Goal: Information Seeking & Learning: Check status

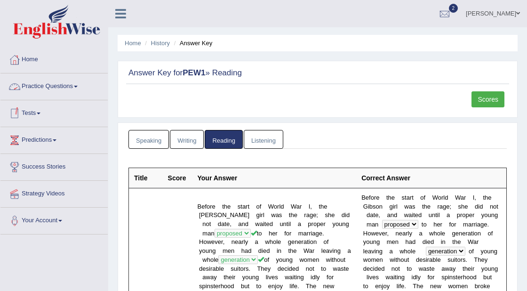
click at [78, 88] on link "Practice Questions" at bounding box center [53, 85] width 107 height 24
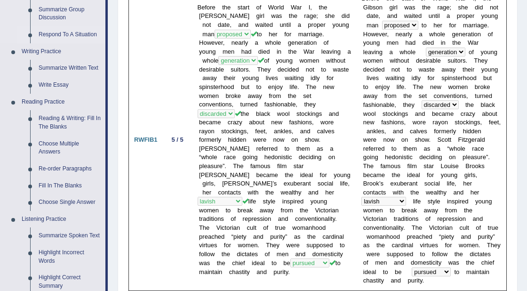
scroll to position [201, 0]
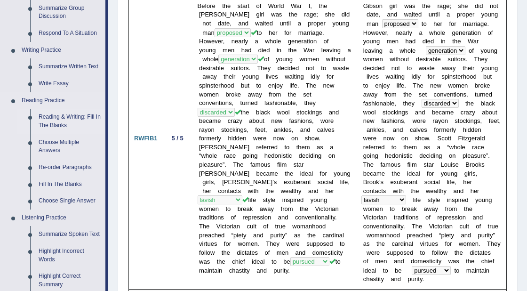
click at [65, 113] on link "Reading & Writing: Fill In The Blanks" at bounding box center [69, 121] width 71 height 25
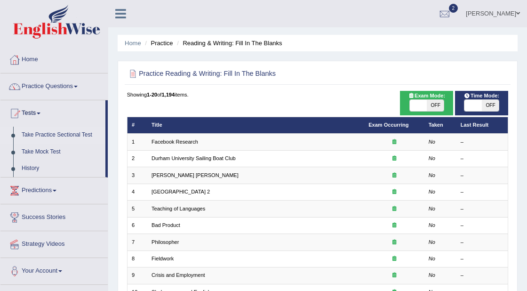
click at [55, 134] on link "Take Practice Sectional Test" at bounding box center [61, 135] width 88 height 17
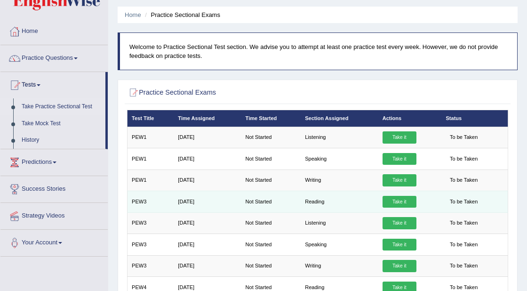
scroll to position [30, 0]
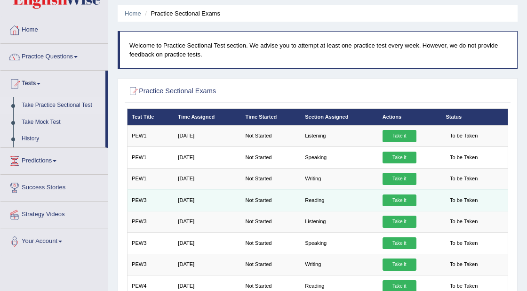
click at [404, 198] on link "Take it" at bounding box center [400, 200] width 34 height 12
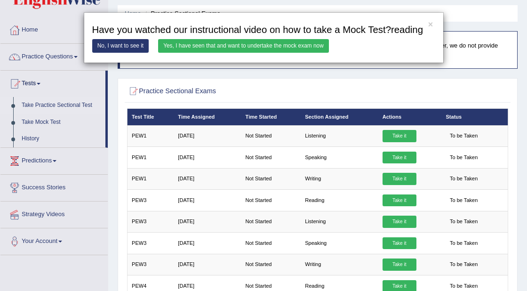
click at [263, 53] on link "Yes, I have seen that and want to undertake the mock exam now" at bounding box center [243, 46] width 171 height 14
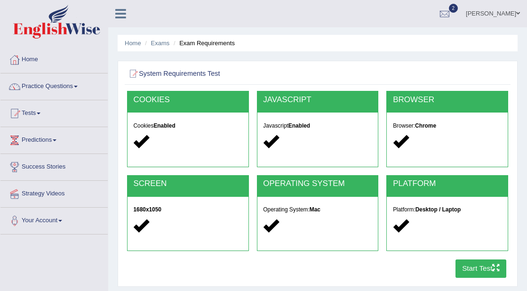
click at [488, 269] on button "Start Test" at bounding box center [481, 268] width 51 height 18
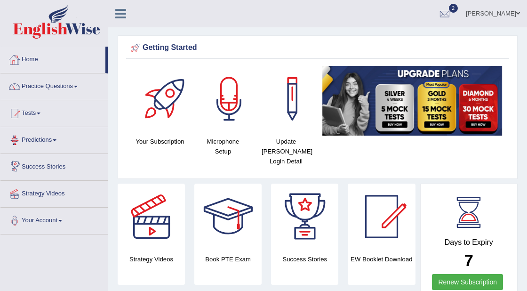
click at [34, 61] on link "Home" at bounding box center [52, 59] width 105 height 24
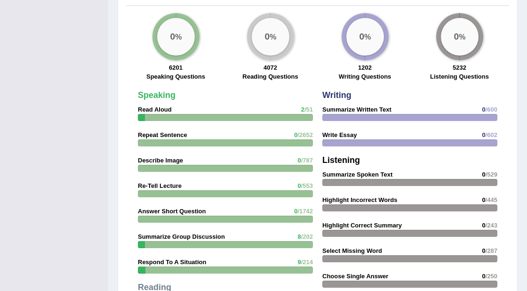
scroll to position [1158, 0]
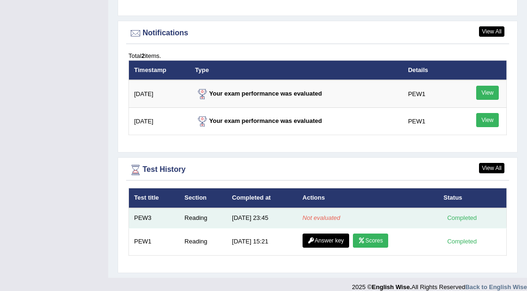
click at [323, 214] on em "Not evaluated" at bounding box center [322, 217] width 38 height 7
click at [325, 214] on em "Not evaluated" at bounding box center [322, 217] width 38 height 7
click at [462, 213] on div "Completed" at bounding box center [462, 218] width 37 height 10
click at [325, 214] on em "Not evaluated" at bounding box center [322, 217] width 38 height 7
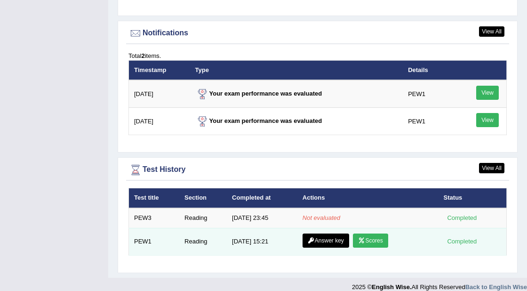
click at [372, 234] on link "Scores" at bounding box center [370, 241] width 35 height 14
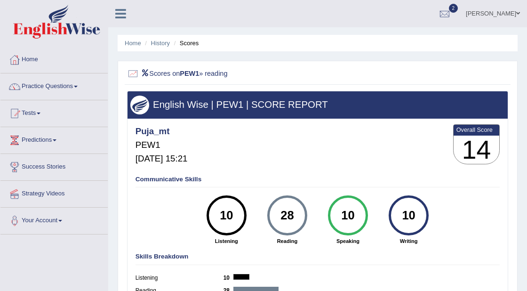
click at [64, 84] on link "Practice Questions" at bounding box center [53, 85] width 107 height 24
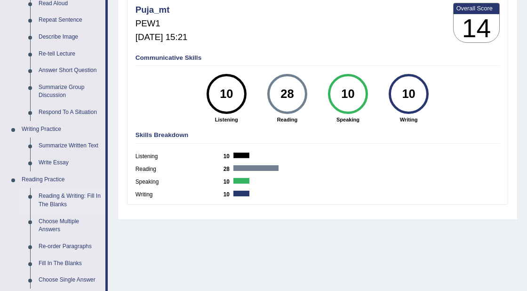
scroll to position [137, 0]
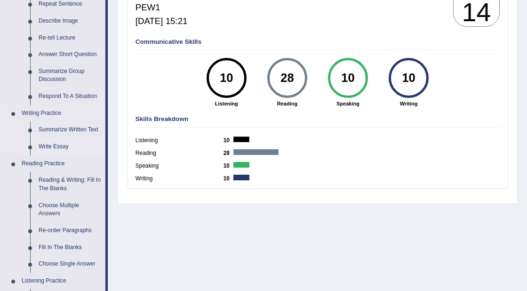
click at [68, 148] on link "Write Essay" at bounding box center [69, 146] width 71 height 17
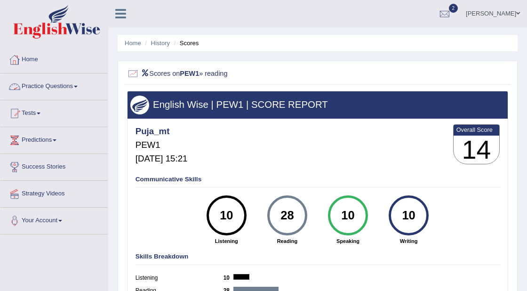
click at [31, 60] on link "Home" at bounding box center [53, 59] width 107 height 24
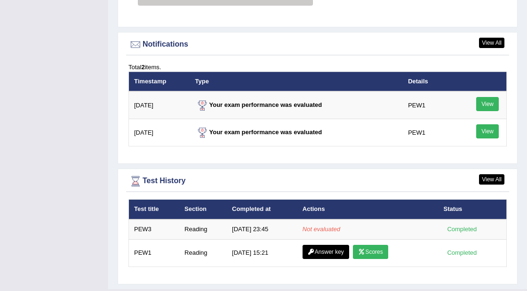
scroll to position [1158, 0]
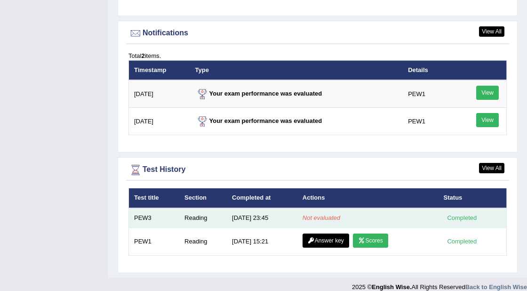
click at [190, 209] on td "Reading" at bounding box center [203, 218] width 48 height 20
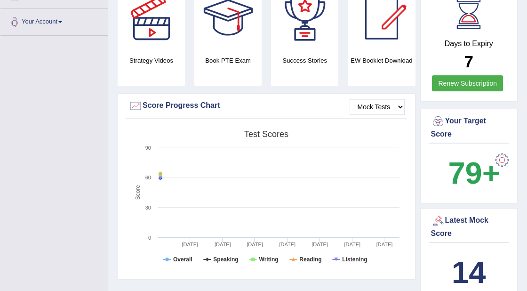
scroll to position [199, 0]
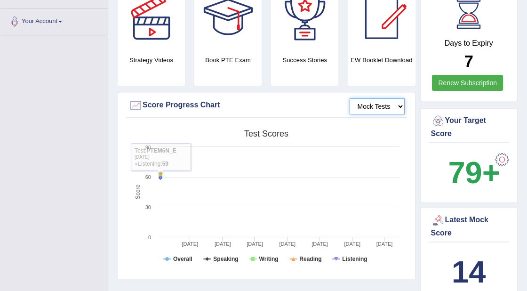
click at [377, 98] on select "Mock Tests" at bounding box center [377, 106] width 55 height 16
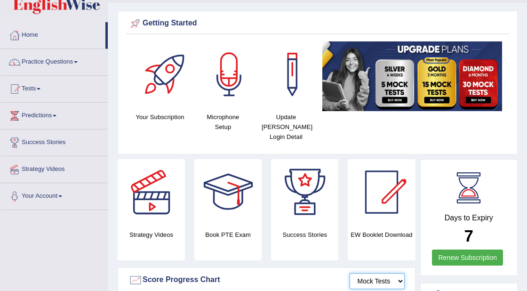
scroll to position [0, 0]
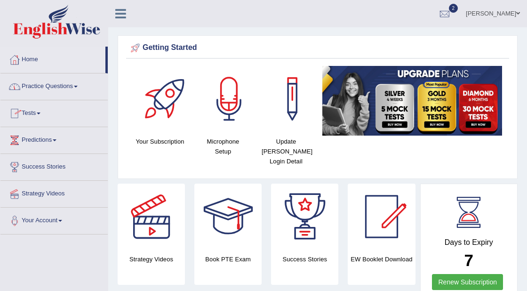
click at [34, 111] on link "Tests" at bounding box center [53, 112] width 107 height 24
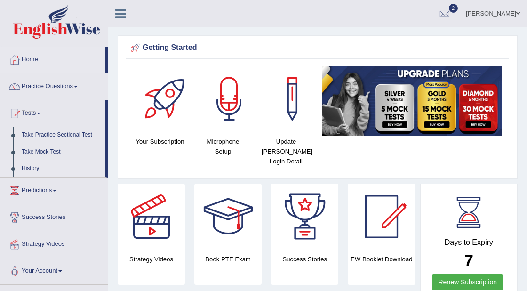
click at [37, 169] on link "History" at bounding box center [61, 168] width 88 height 17
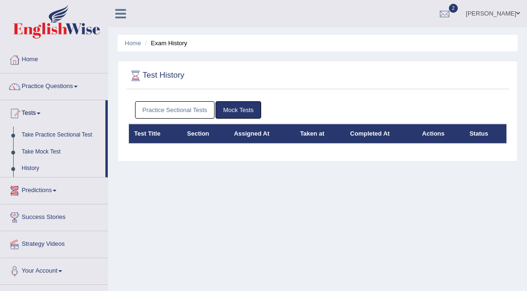
click at [182, 113] on link "Practice Sectional Tests" at bounding box center [175, 109] width 80 height 17
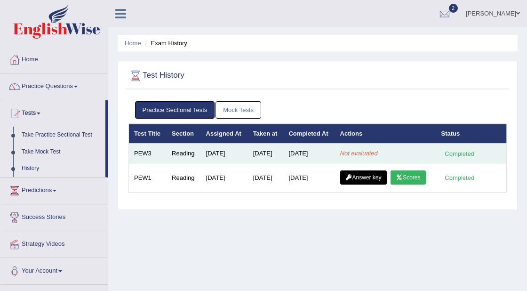
click at [350, 157] on em "Not evaluated" at bounding box center [359, 153] width 38 height 7
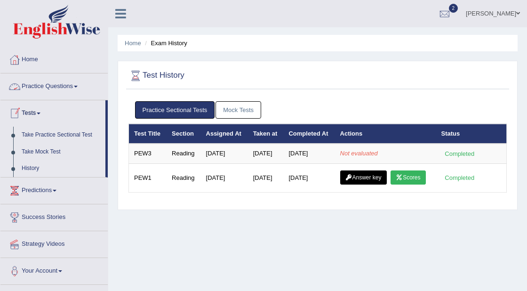
click at [65, 83] on link "Practice Questions" at bounding box center [53, 85] width 107 height 24
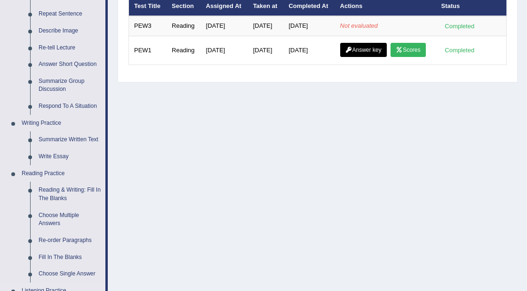
scroll to position [126, 0]
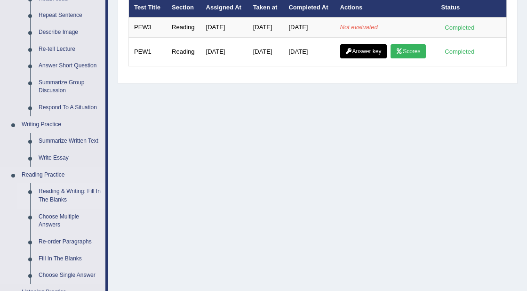
click at [67, 194] on link "Reading & Writing: Fill In The Blanks" at bounding box center [69, 195] width 71 height 25
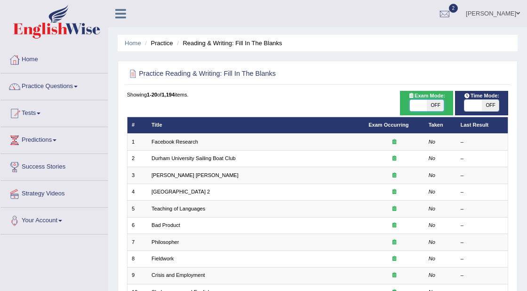
click at [419, 103] on span at bounding box center [418, 105] width 17 height 11
checkbox input "true"
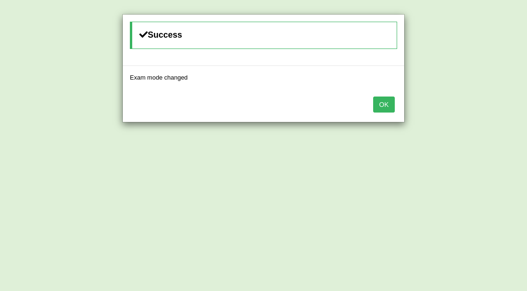
click at [384, 106] on button "OK" at bounding box center [384, 105] width 22 height 16
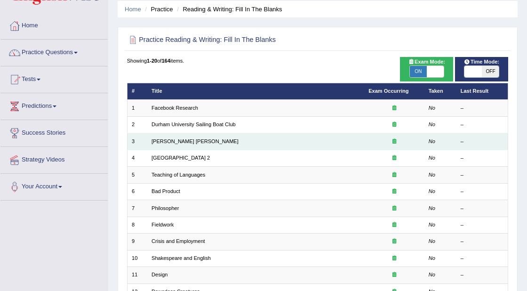
scroll to position [34, 0]
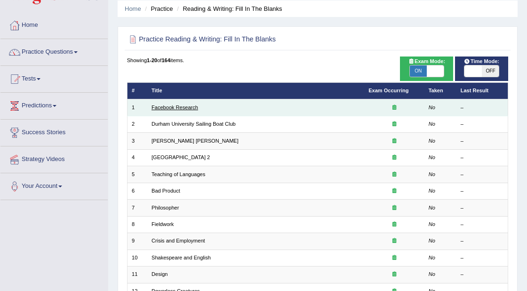
click at [181, 107] on link "Facebook Research" at bounding box center [175, 108] width 47 height 6
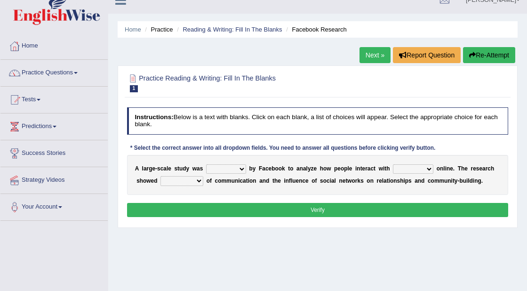
scroll to position [16, 0]
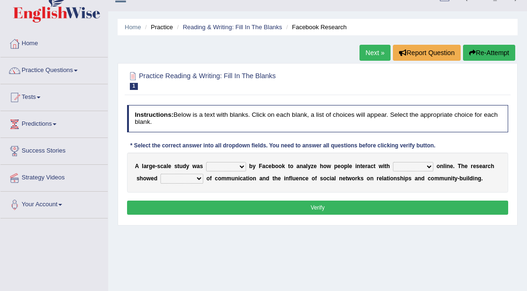
click at [242, 168] on select "surveyed had asked made" at bounding box center [226, 166] width 40 height 9
select select "surveyed"
click at [206, 162] on select "surveyed had asked made" at bounding box center [226, 166] width 40 height 9
click at [420, 169] on select "together all each other another" at bounding box center [413, 166] width 40 height 9
select select "each other"
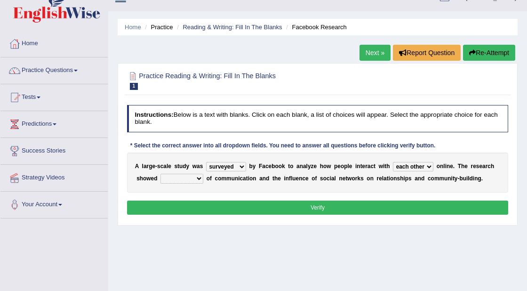
click at [394, 162] on select "together all each other another" at bounding box center [413, 166] width 40 height 9
click at [197, 179] on select "advantages standards fellowships patterns" at bounding box center [182, 178] width 43 height 9
select select "patterns"
click at [161, 174] on select "advantages standards fellowships patterns" at bounding box center [182, 178] width 43 height 9
click at [287, 208] on button "Verify" at bounding box center [318, 208] width 382 height 14
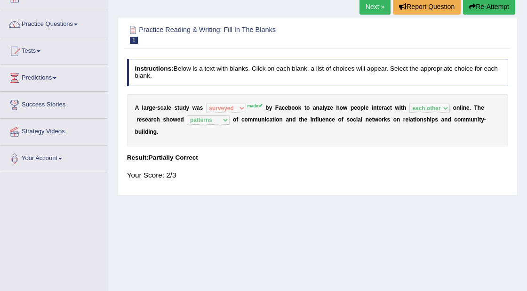
scroll to position [0, 0]
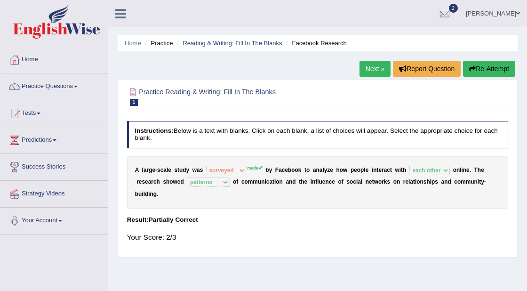
click at [368, 74] on link "Next »" at bounding box center [375, 69] width 31 height 16
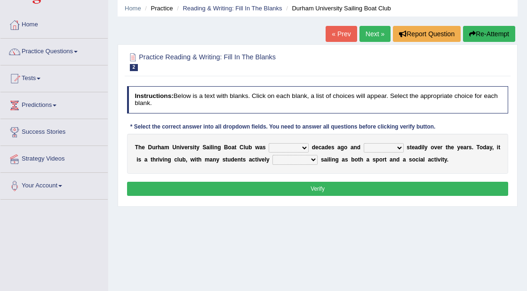
scroll to position [35, 0]
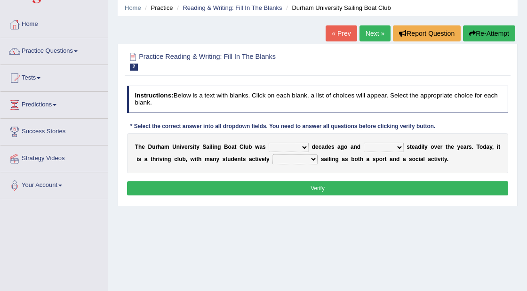
click at [291, 147] on select "found fund founded find" at bounding box center [289, 147] width 40 height 9
select select "found"
click at [269, 143] on select "found fund founded find" at bounding box center [289, 147] width 40 height 9
click at [395, 145] on select "grow growing has grown grown" at bounding box center [384, 147] width 40 height 9
select select "has grown"
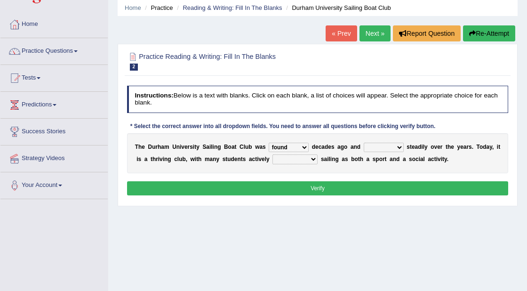
click at [364, 143] on select "grow growing has grown grown" at bounding box center [384, 147] width 40 height 9
click at [297, 161] on select "enjoy enjoyed are enjoying enjoying" at bounding box center [295, 158] width 45 height 9
select select "enjoyed"
click at [273, 154] on select "enjoy enjoyed are enjoying enjoying" at bounding box center [295, 158] width 45 height 9
click at [318, 158] on b at bounding box center [319, 159] width 3 height 7
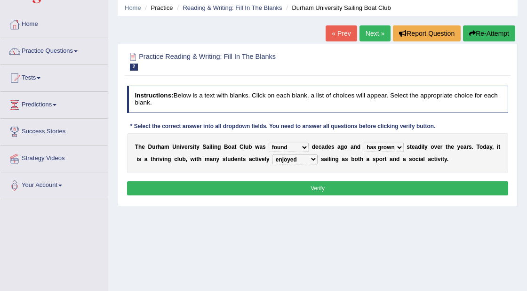
click at [316, 193] on button "Verify" at bounding box center [318, 188] width 382 height 14
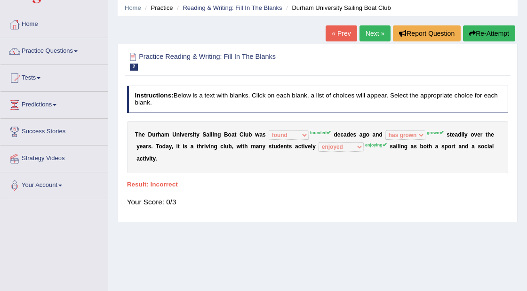
click at [486, 40] on button "Re-Attempt" at bounding box center [489, 33] width 52 height 16
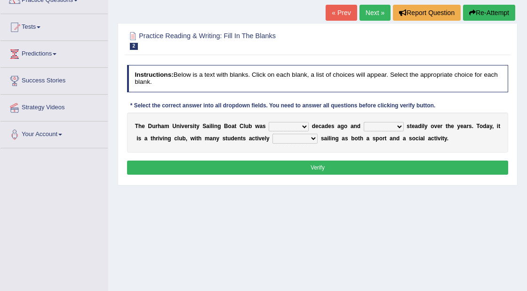
scroll to position [89, 0]
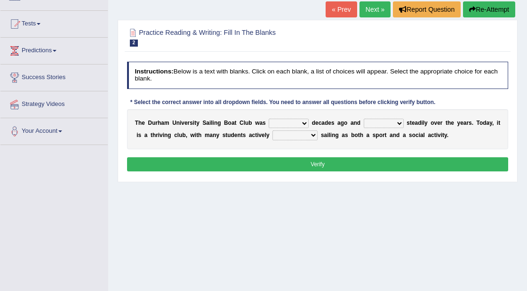
click at [277, 121] on select "found fund founded find" at bounding box center [289, 123] width 40 height 9
select select "founded"
click at [269, 119] on select "found fund founded find" at bounding box center [289, 123] width 40 height 9
click at [393, 122] on select "grow growing has grown grown" at bounding box center [384, 123] width 40 height 9
select select "growing"
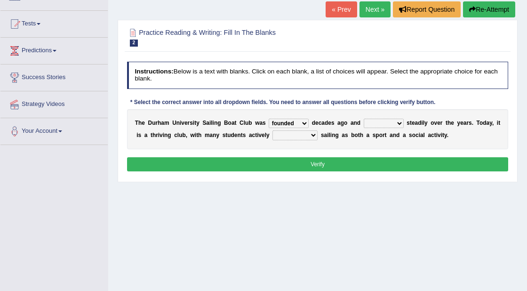
click at [364, 119] on select "grow growing has grown grown" at bounding box center [384, 123] width 40 height 9
click at [318, 136] on b at bounding box center [319, 135] width 3 height 7
click at [306, 135] on select "enjoy enjoyed are enjoying enjoying" at bounding box center [295, 134] width 45 height 9
select select "enjoying"
click at [273, 130] on select "enjoy enjoyed are enjoying enjoying" at bounding box center [295, 134] width 45 height 9
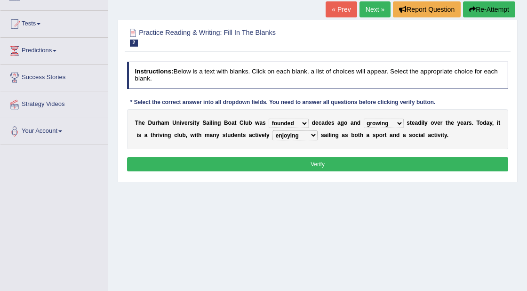
click at [318, 163] on button "Verify" at bounding box center [318, 164] width 382 height 14
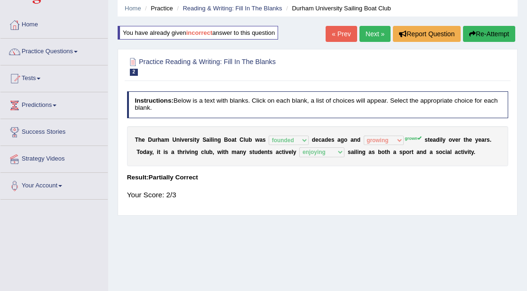
scroll to position [31, 0]
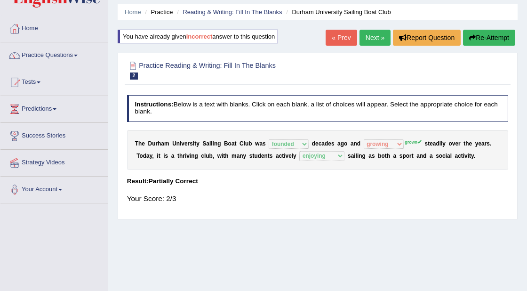
click at [491, 33] on button "Re-Attempt" at bounding box center [489, 38] width 52 height 16
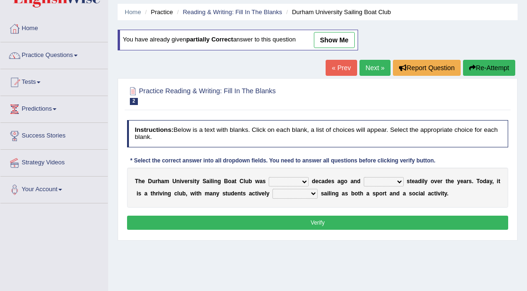
click at [312, 182] on b "d" at bounding box center [313, 181] width 3 height 7
click at [305, 180] on select "found fund founded find" at bounding box center [289, 181] width 40 height 9
select select "founded"
click at [269, 177] on select "found fund founded find" at bounding box center [289, 181] width 40 height 9
click at [380, 182] on select "grow growing has grown grown" at bounding box center [384, 181] width 40 height 9
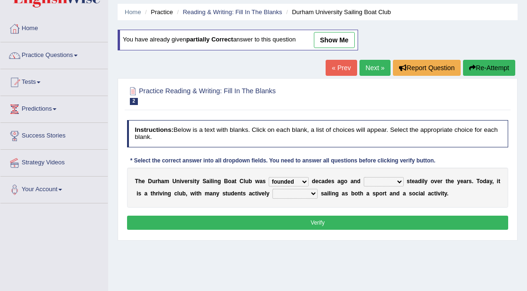
select select "grown"
click at [364, 177] on select "grow growing has grown grown" at bounding box center [384, 181] width 40 height 9
click at [307, 195] on select "enjoy enjoyed are enjoying enjoying" at bounding box center [295, 193] width 45 height 9
select select "enjoying"
click at [273, 189] on select "enjoy enjoyed are enjoying enjoying" at bounding box center [295, 193] width 45 height 9
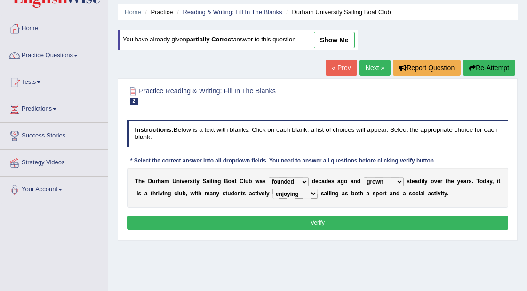
click at [309, 223] on button "Verify" at bounding box center [318, 223] width 382 height 14
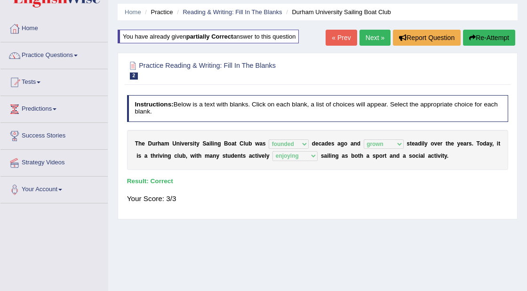
click at [476, 39] on button "Re-Attempt" at bounding box center [489, 38] width 52 height 16
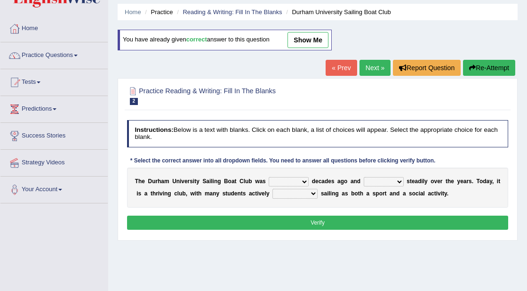
scroll to position [31, 0]
click at [376, 70] on link "Next »" at bounding box center [375, 68] width 31 height 16
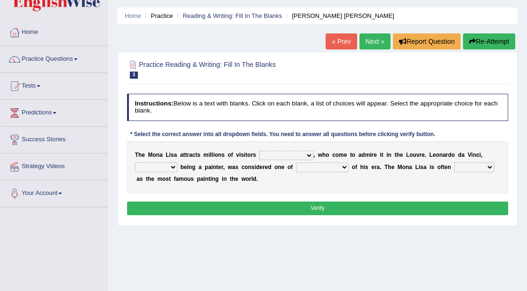
scroll to position [29, 0]
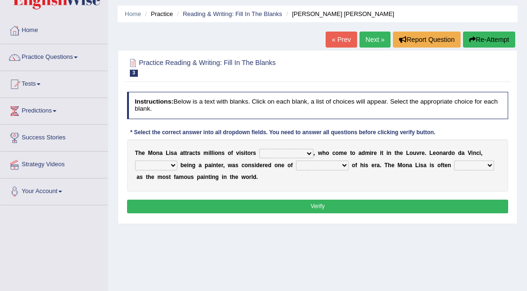
click at [308, 154] on select "around the year the all year all year round per year" at bounding box center [286, 153] width 54 height 9
select select "all year round"
click at [259, 149] on select "around the year the all year all year round per year" at bounding box center [286, 153] width 54 height 9
click at [173, 165] on select "rather than as much as as well as as long as" at bounding box center [156, 165] width 42 height 9
click at [326, 165] on select "better artists artist the better artist the best artists" at bounding box center [322, 165] width 53 height 9
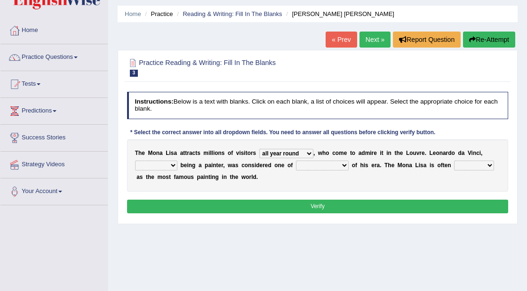
select select "the best artists"
click at [296, 161] on select "better artists artist the better artist the best artists" at bounding box center [322, 165] width 53 height 9
click at [161, 166] on select "rather than as much as as well as as long as" at bounding box center [156, 165] width 42 height 9
select select "as well as"
click at [135, 161] on select "rather than as much as as well as as long as" at bounding box center [156, 165] width 42 height 9
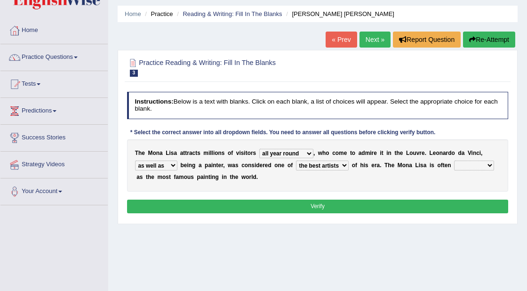
click at [471, 162] on select "classified suggested predicted described" at bounding box center [474, 165] width 40 height 9
select select "described"
click at [454, 161] on select "classified suggested predicted described" at bounding box center [474, 165] width 40 height 9
click at [360, 203] on button "Verify" at bounding box center [318, 207] width 382 height 14
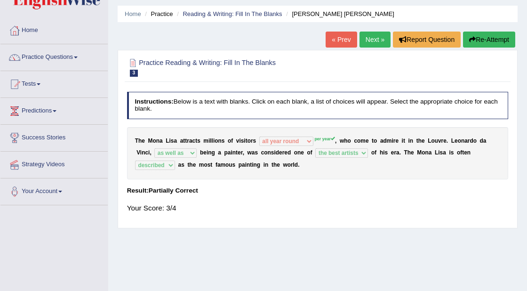
click at [478, 38] on button "Re-Attempt" at bounding box center [489, 40] width 52 height 16
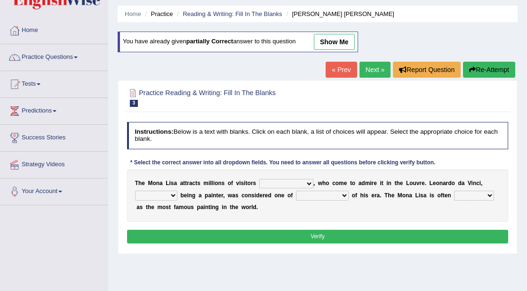
click at [289, 186] on select "around the year the all year all year round per year" at bounding box center [286, 183] width 54 height 9
select select "per year"
click at [259, 179] on select "around the year the all year all year round per year" at bounding box center [286, 183] width 54 height 9
click at [175, 194] on select "rather than as much as as well as as long as" at bounding box center [156, 195] width 42 height 9
select select "as well as"
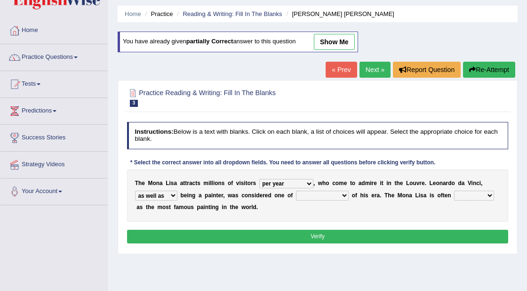
click at [135, 191] on select "rather than as much as as well as as long as" at bounding box center [156, 195] width 42 height 9
click at [340, 194] on select "better artists artist the better artist the best artists" at bounding box center [322, 195] width 53 height 9
select select "the best artists"
click at [296, 191] on select "better artists artist the better artist the best artists" at bounding box center [322, 195] width 53 height 9
click at [483, 192] on select "classified suggested predicted described" at bounding box center [474, 195] width 40 height 9
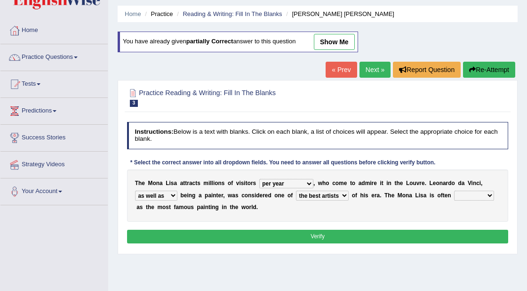
select select "described"
click at [454, 191] on select "classified suggested predicted described" at bounding box center [474, 195] width 40 height 9
click at [376, 236] on button "Verify" at bounding box center [318, 237] width 382 height 14
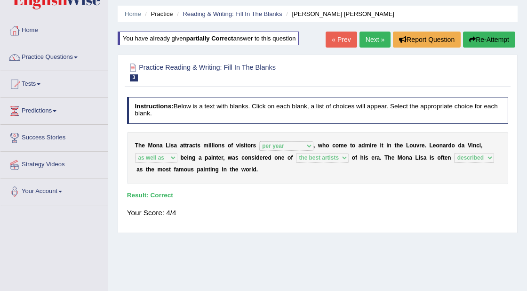
click at [371, 43] on link "Next »" at bounding box center [375, 40] width 31 height 16
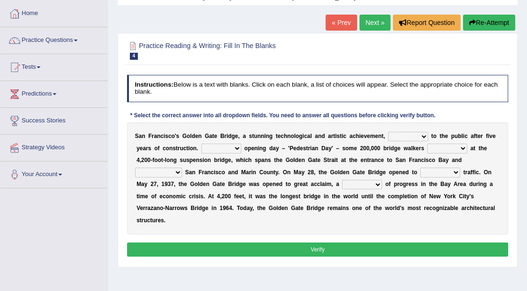
scroll to position [48, 0]
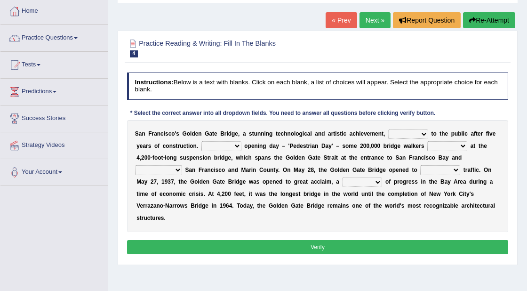
click at [414, 135] on select "opens closes appears equals" at bounding box center [408, 133] width 40 height 9
click at [388, 129] on select "opens closes appears equals" at bounding box center [408, 133] width 40 height 9
click at [34, 9] on link "Home" at bounding box center [53, 10] width 107 height 24
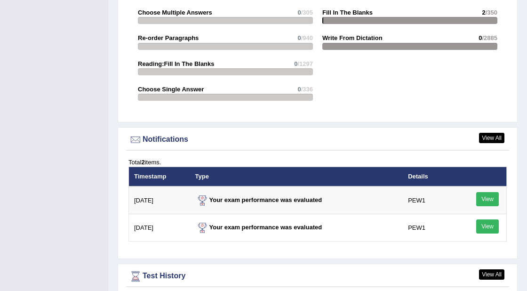
scroll to position [1158, 0]
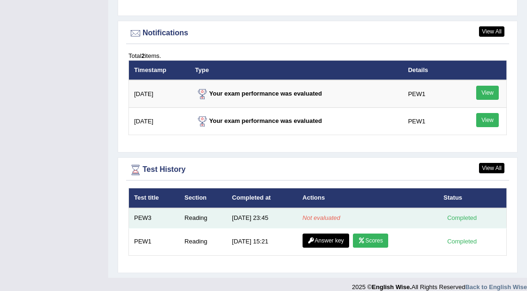
click at [215, 208] on td "Reading" at bounding box center [203, 218] width 48 height 20
click at [202, 208] on td "Reading" at bounding box center [203, 218] width 48 height 20
drag, startPoint x: 202, startPoint y: 202, endPoint x: 337, endPoint y: 207, distance: 134.8
click at [336, 208] on tr "PEW3 Reading [DATE] 23:45 Not evaluated Completed" at bounding box center [318, 218] width 378 height 20
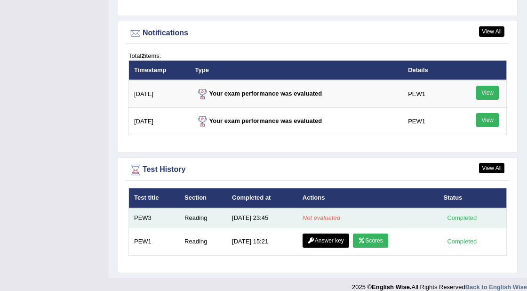
click at [468, 213] on div "Completed" at bounding box center [462, 218] width 37 height 10
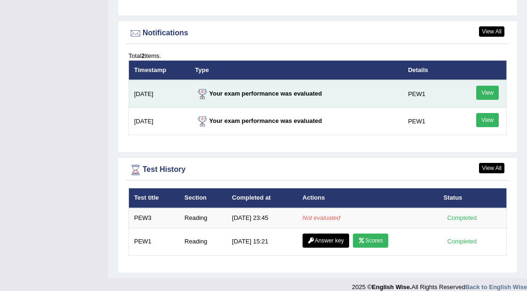
click at [480, 86] on link "View" at bounding box center [487, 93] width 23 height 14
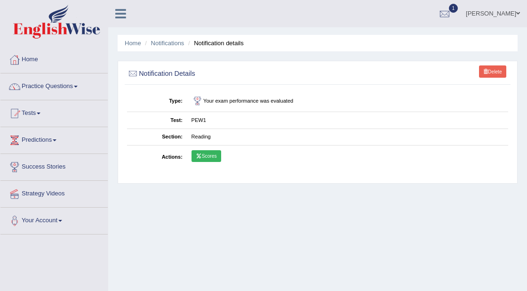
click at [203, 160] on link "Scores" at bounding box center [207, 156] width 30 height 12
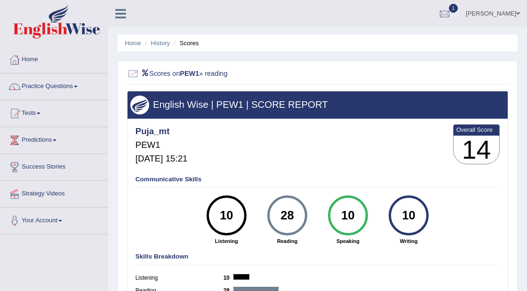
click at [31, 58] on link "Home" at bounding box center [53, 59] width 107 height 24
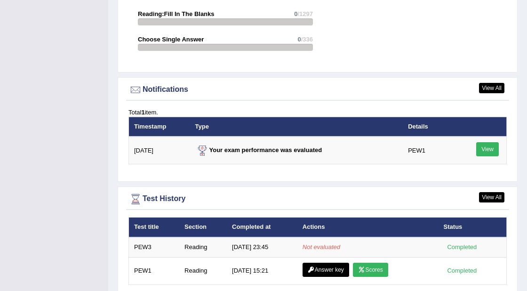
scroll to position [1097, 0]
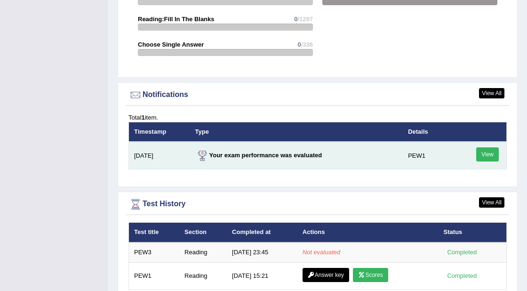
click at [488, 150] on link "View" at bounding box center [487, 154] width 23 height 14
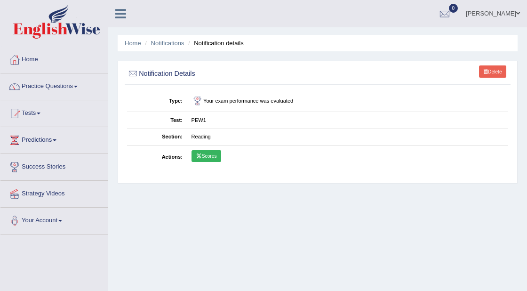
click at [210, 156] on link "Scores" at bounding box center [207, 156] width 30 height 12
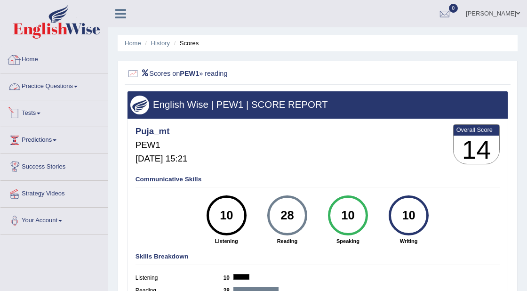
click at [29, 57] on link "Home" at bounding box center [53, 59] width 107 height 24
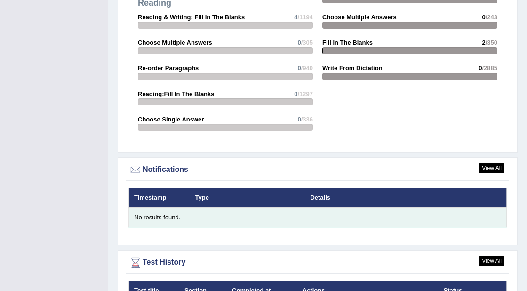
scroll to position [1114, 0]
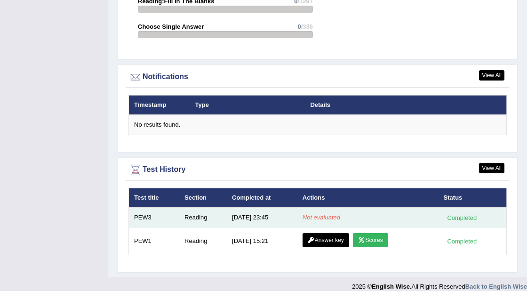
click at [325, 214] on em "Not evaluated" at bounding box center [322, 217] width 38 height 7
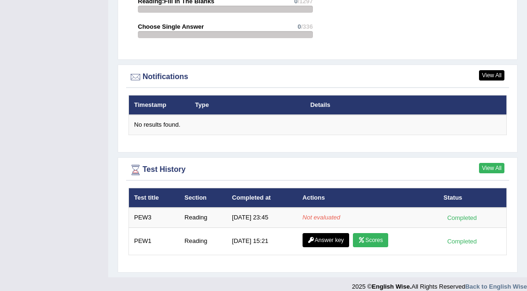
click at [492, 163] on link "View All" at bounding box center [491, 168] width 25 height 10
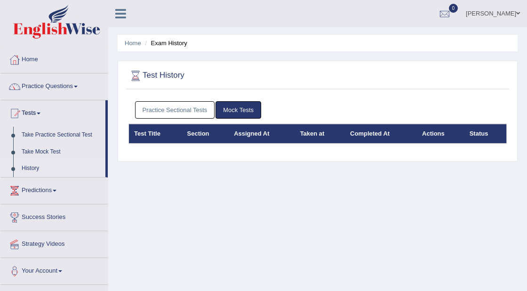
click at [192, 112] on link "Practice Sectional Tests" at bounding box center [175, 109] width 80 height 17
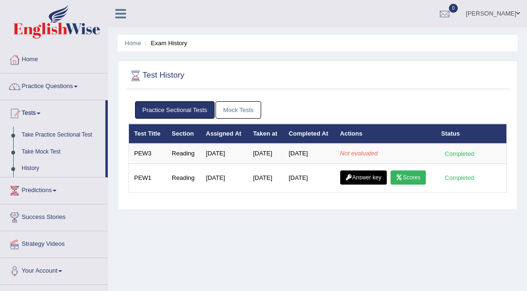
click at [45, 87] on link "Practice Questions" at bounding box center [53, 85] width 107 height 24
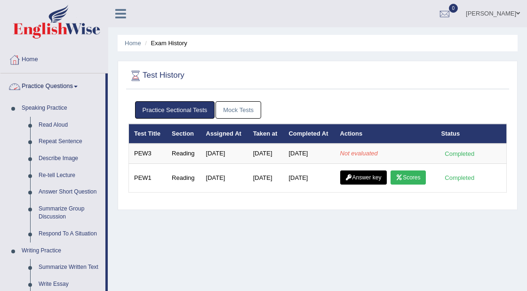
click at [64, 89] on link "Practice Questions" at bounding box center [52, 85] width 105 height 24
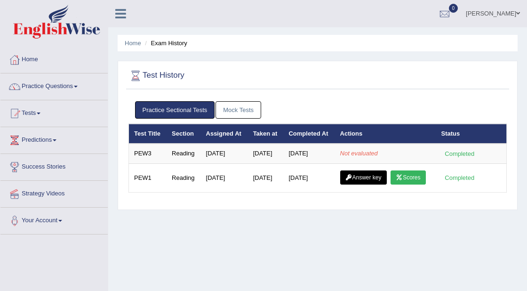
click at [41, 115] on link "Tests" at bounding box center [53, 112] width 107 height 24
